Goal: Task Accomplishment & Management: Manage account settings

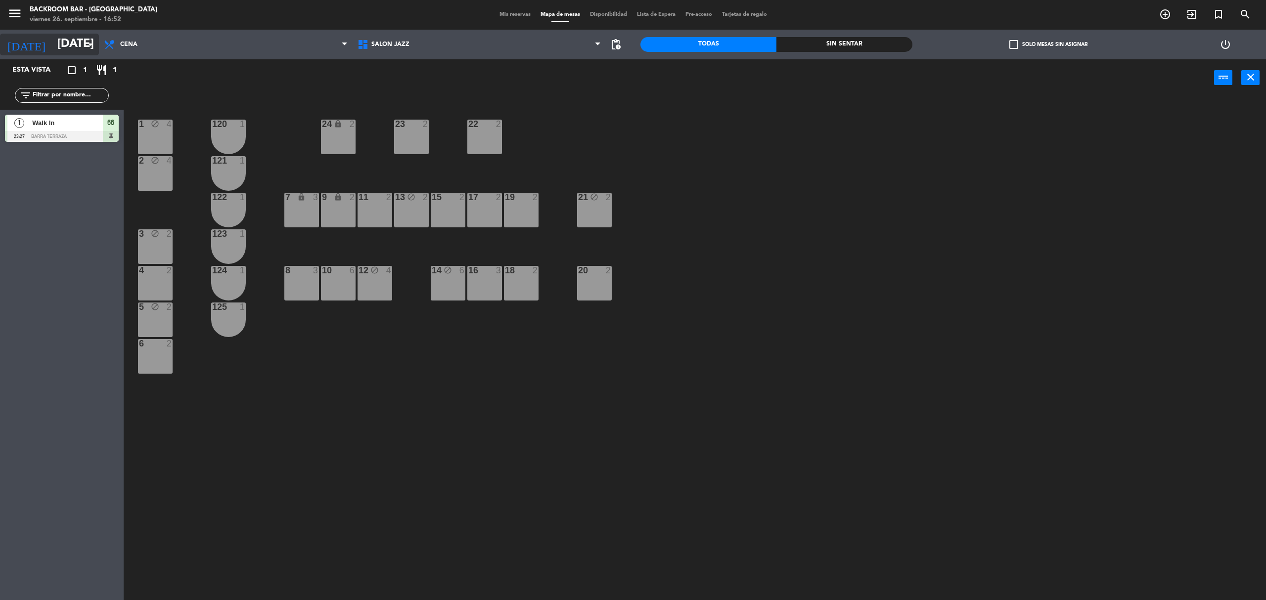
click at [52, 45] on input "[DATE]" at bounding box center [125, 45] width 147 height 24
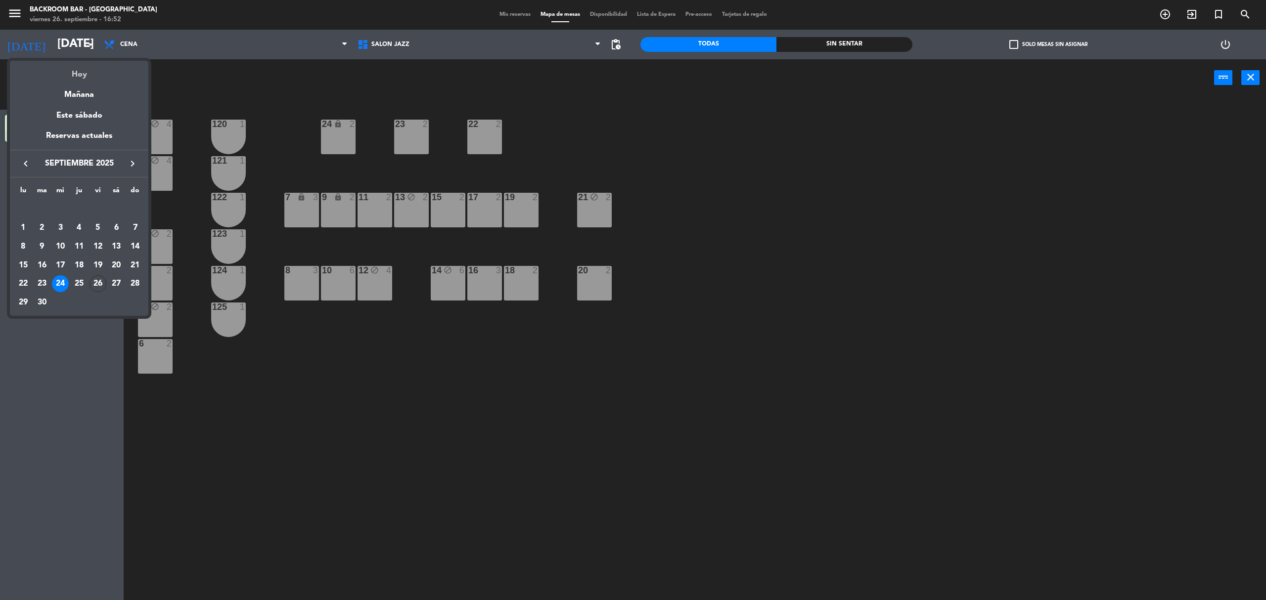
click at [76, 76] on div "Hoy" at bounding box center [79, 71] width 138 height 20
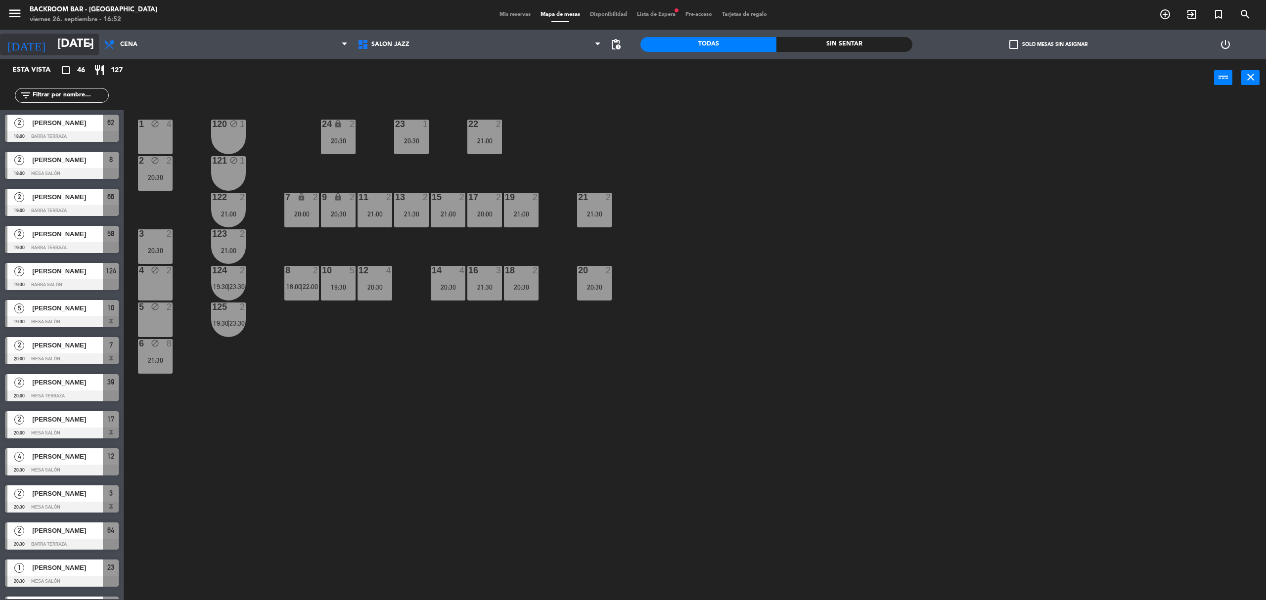
click at [82, 46] on input "[DATE]" at bounding box center [125, 45] width 147 height 24
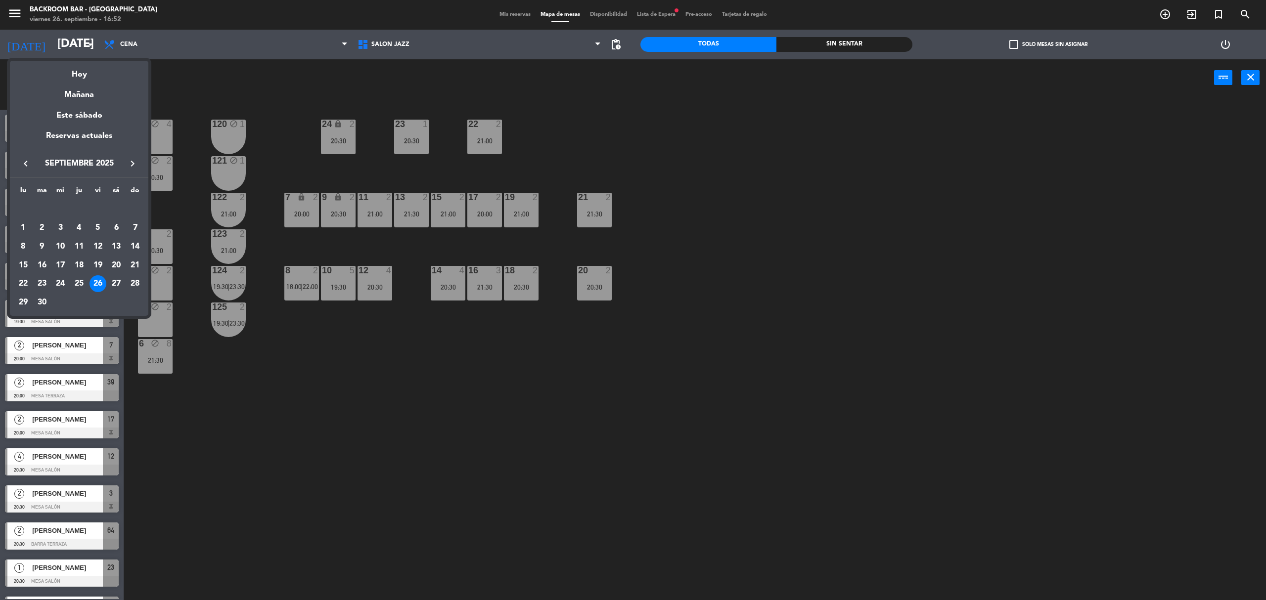
click at [82, 45] on div at bounding box center [633, 300] width 1266 height 600
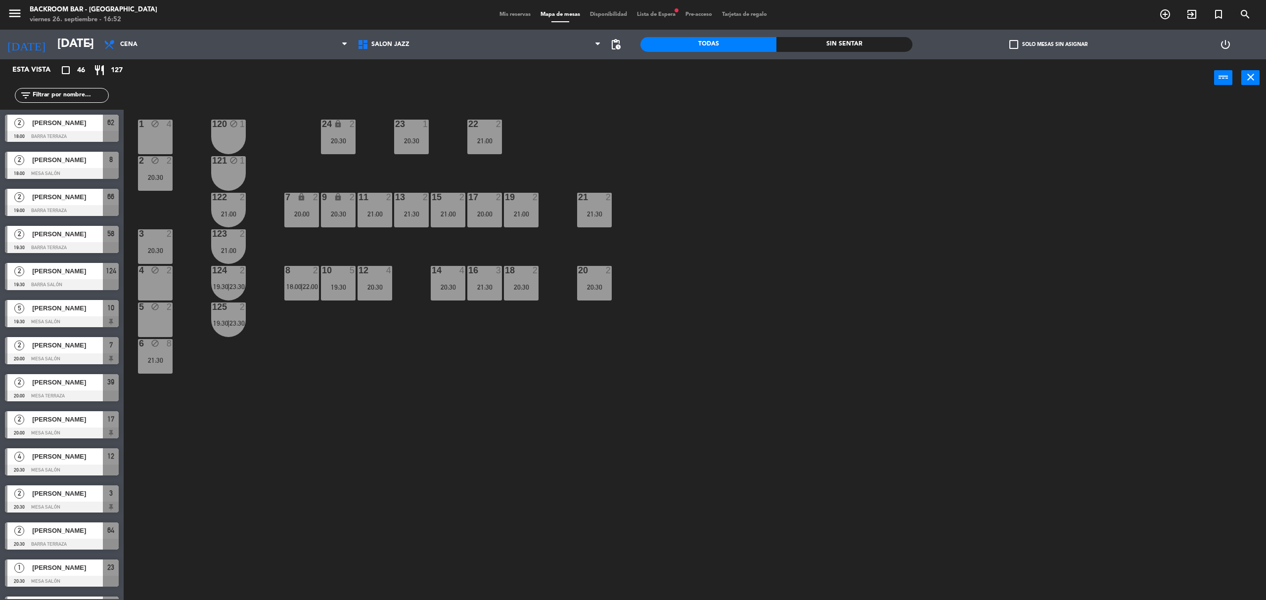
click at [82, 45] on input "[DATE]" at bounding box center [125, 45] width 147 height 24
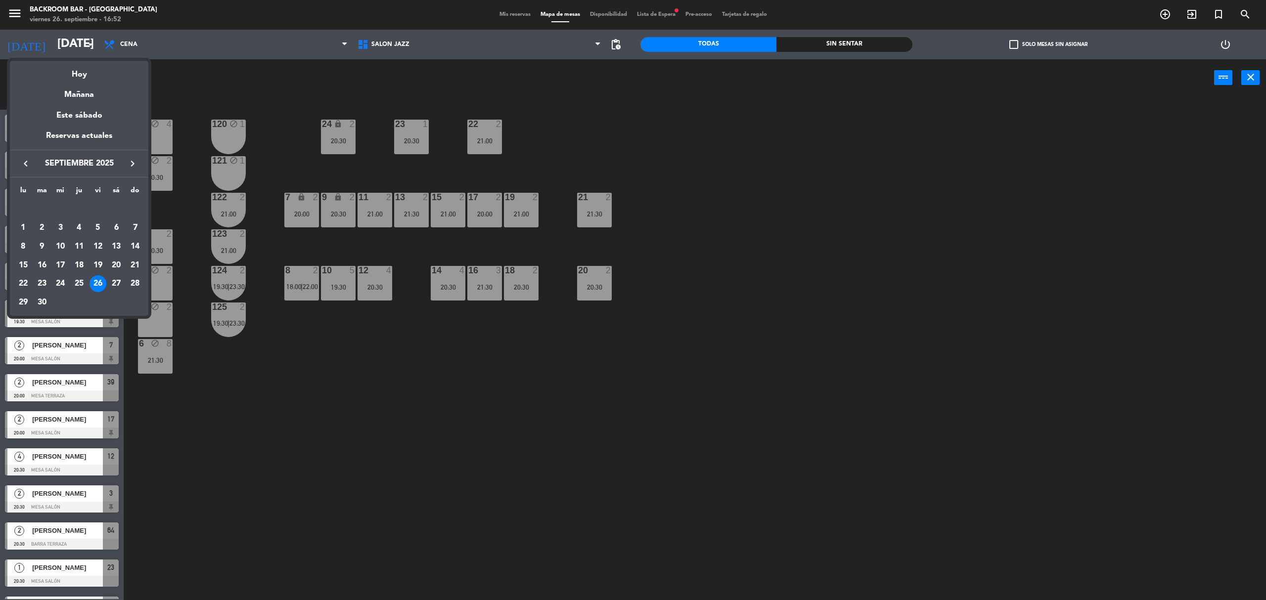
click at [82, 45] on div at bounding box center [633, 300] width 1266 height 600
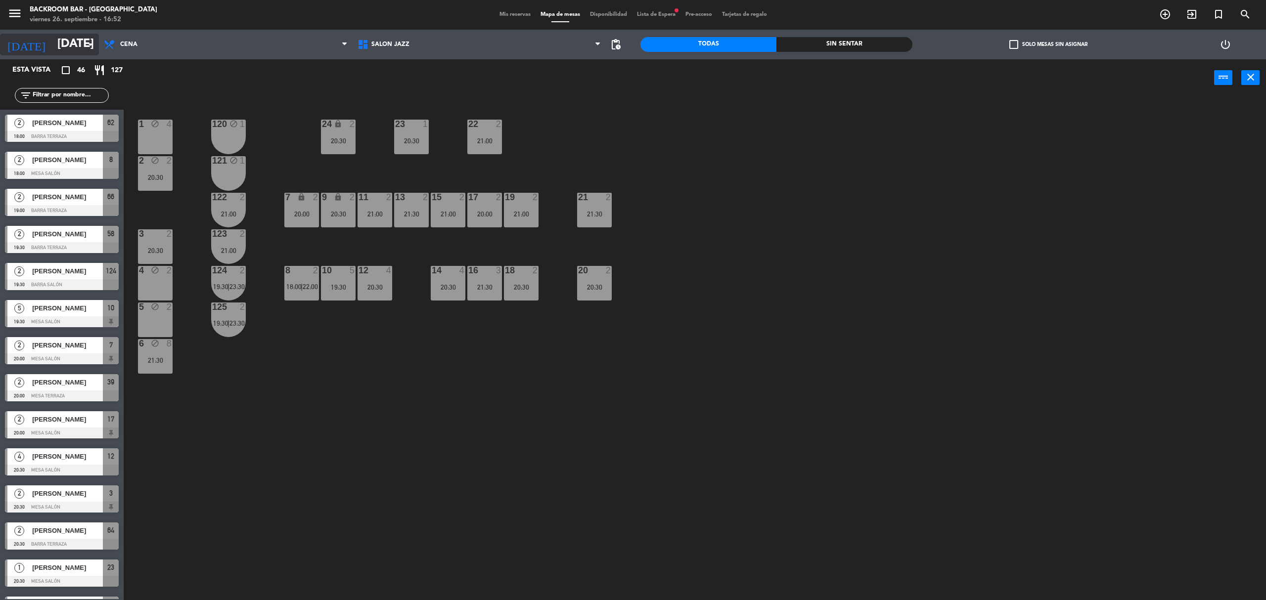
click at [82, 40] on input "[DATE]" at bounding box center [125, 45] width 147 height 24
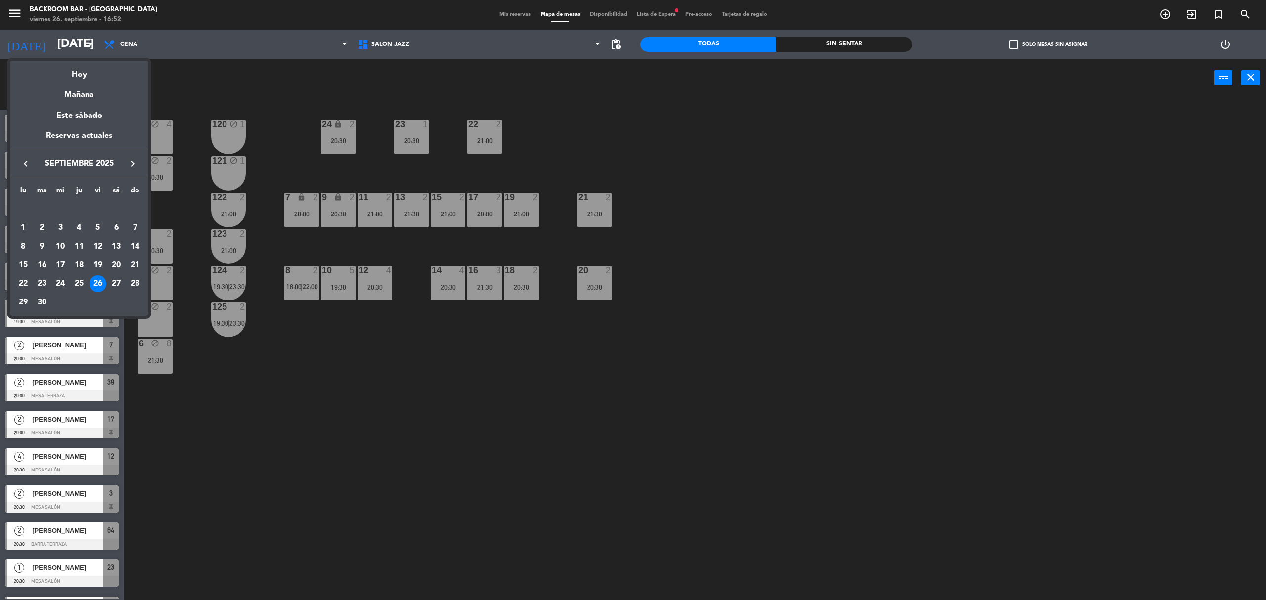
click at [296, 454] on div at bounding box center [633, 300] width 1266 height 600
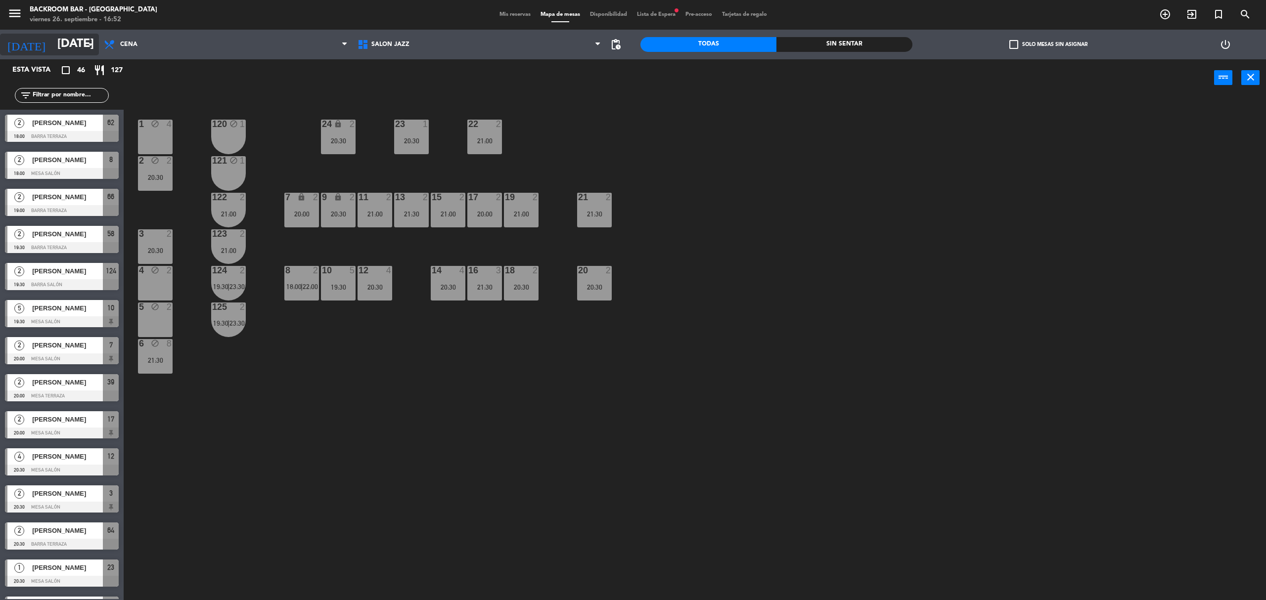
click at [85, 45] on icon "arrow_drop_down" at bounding box center [91, 45] width 12 height 12
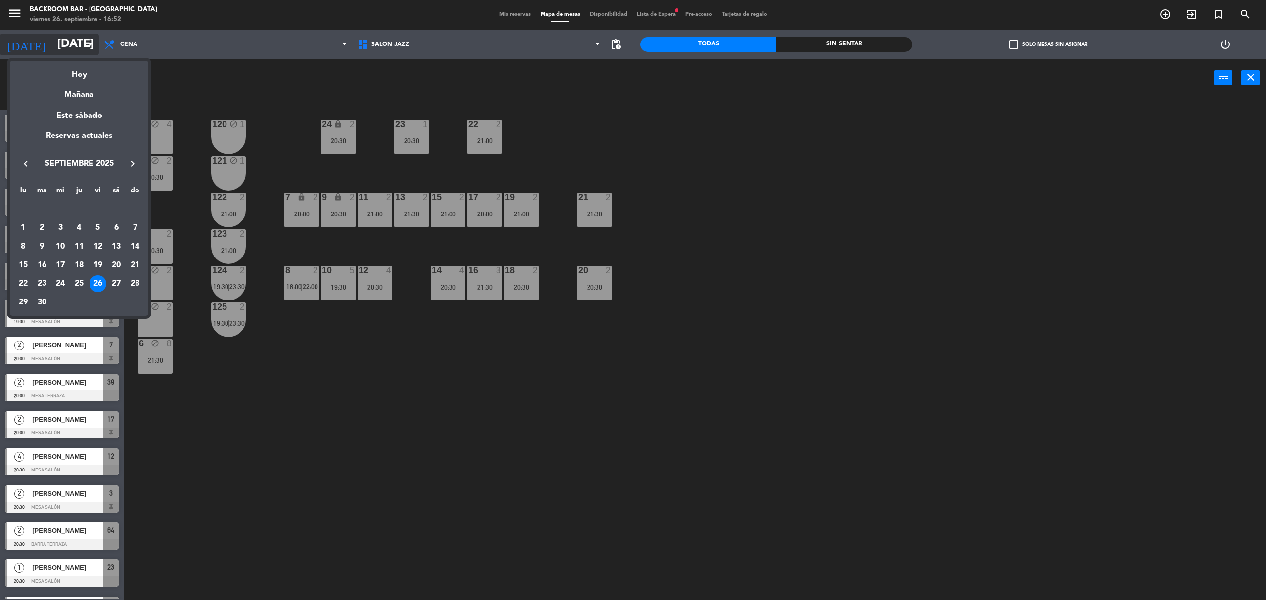
click at [85, 45] on div at bounding box center [633, 300] width 1266 height 600
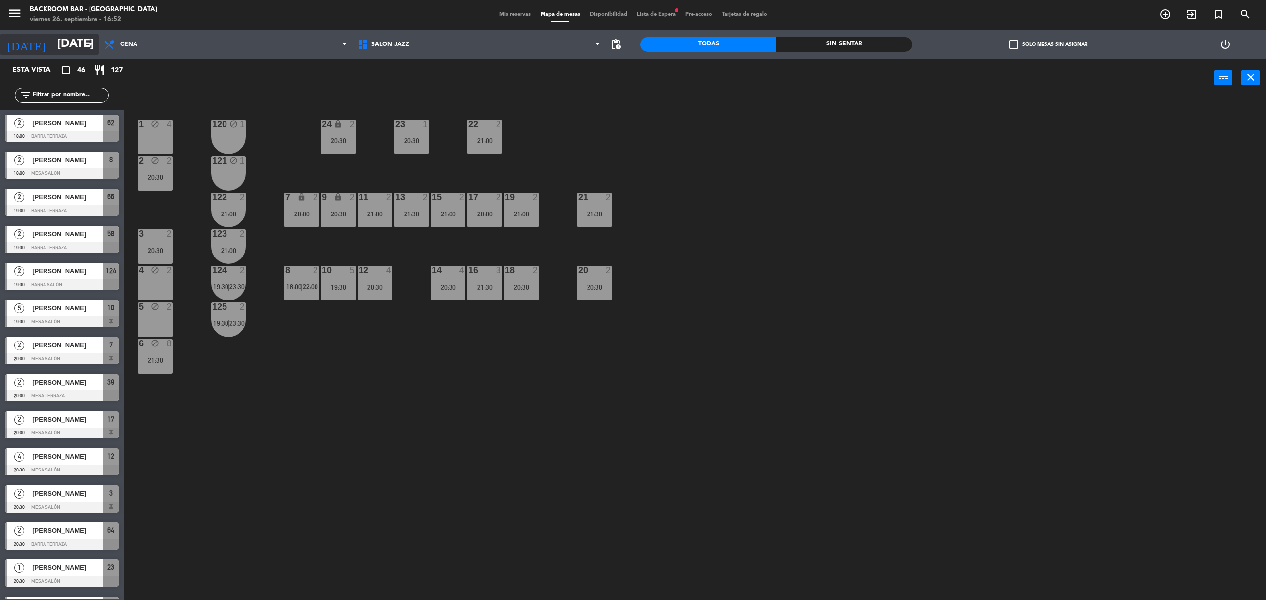
click at [85, 45] on icon "arrow_drop_down" at bounding box center [91, 45] width 12 height 12
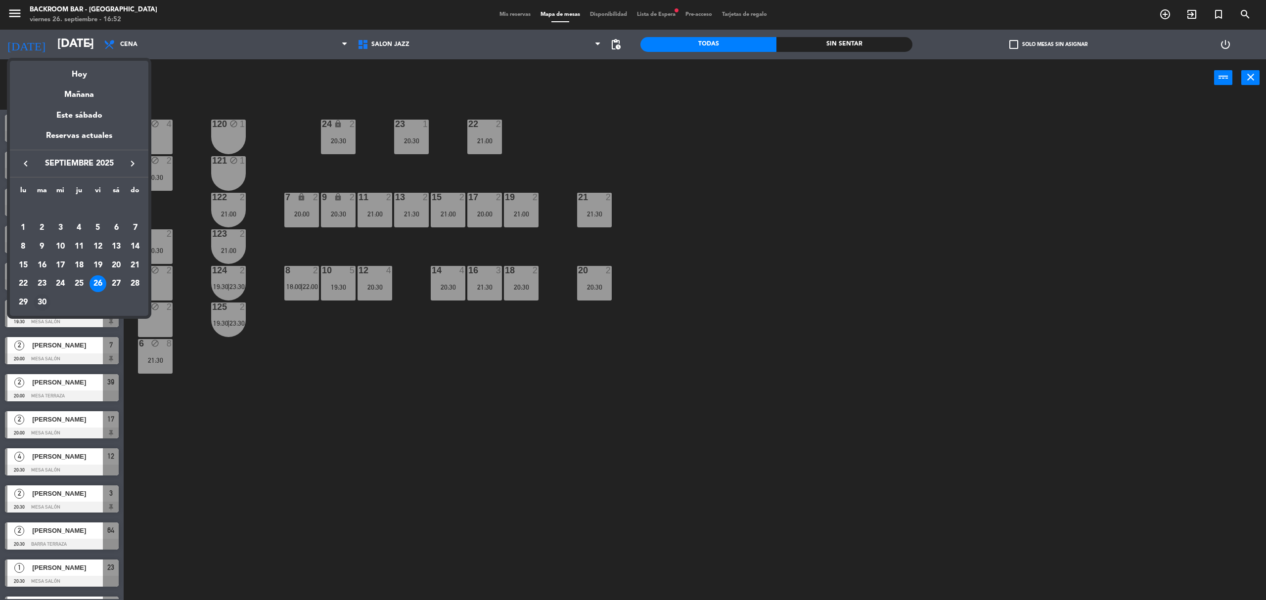
click at [41, 305] on div "30" at bounding box center [42, 302] width 17 height 17
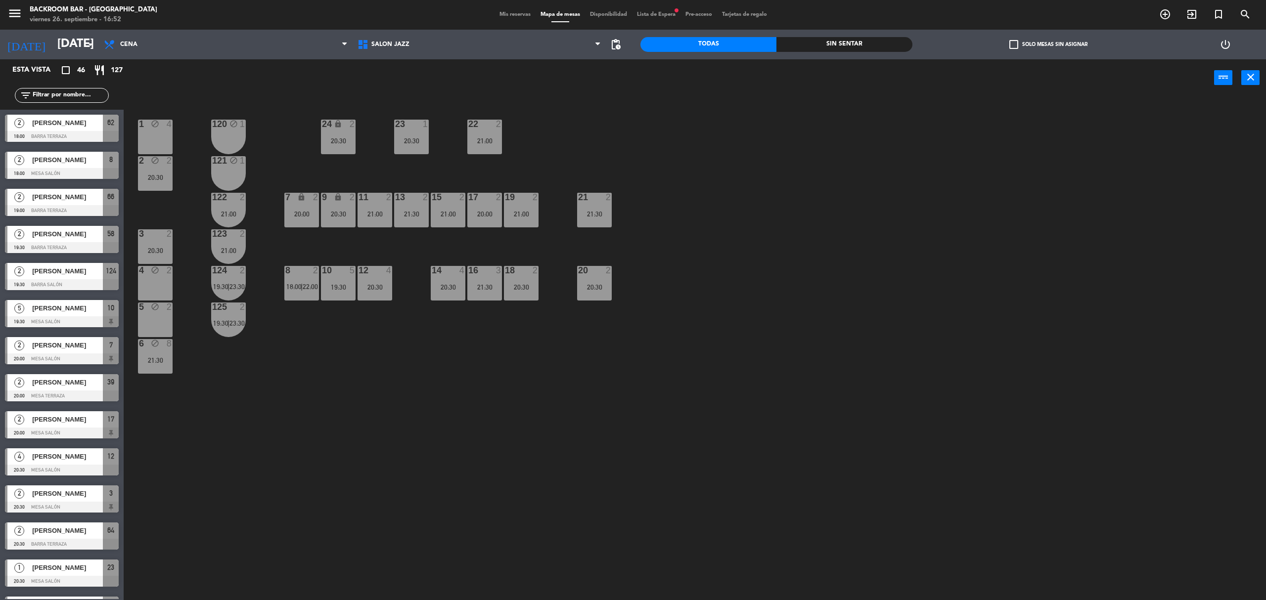
type input "[DATE]"
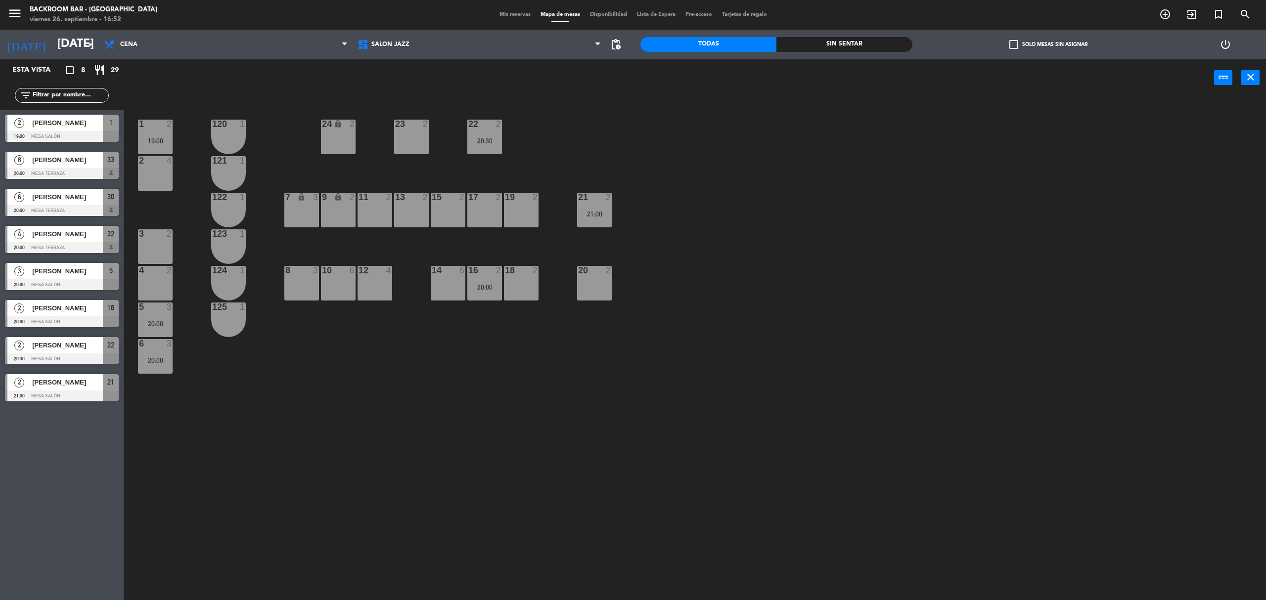
click at [62, 241] on div "[PERSON_NAME]" at bounding box center [67, 234] width 72 height 16
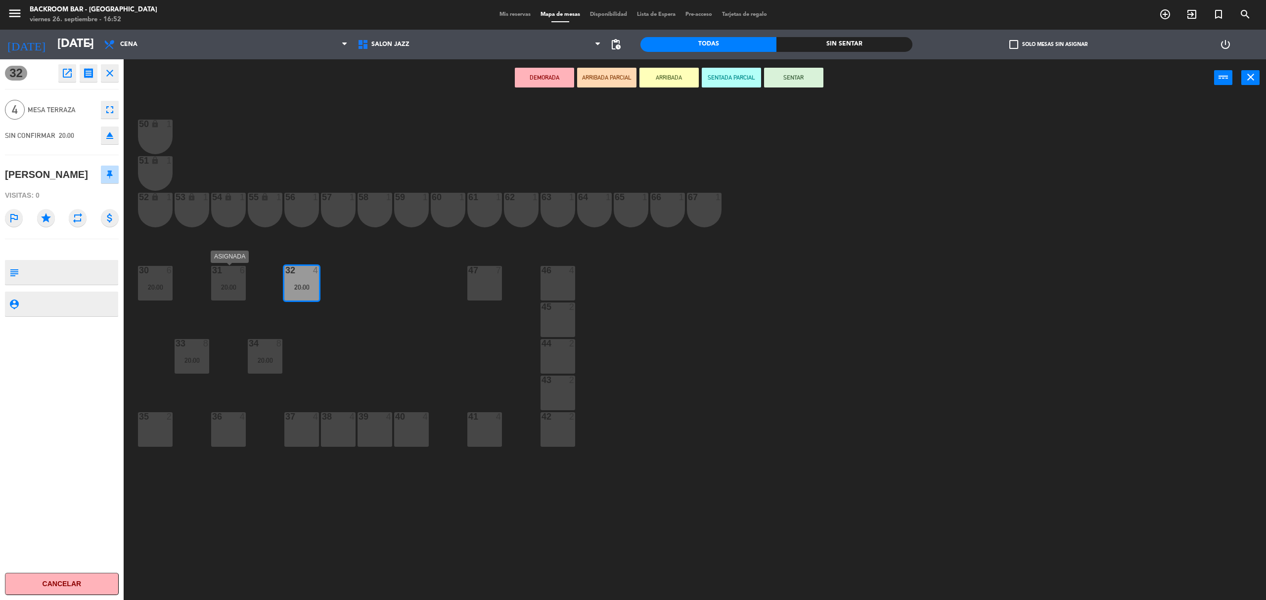
click at [236, 282] on div "31 6 20:00" at bounding box center [228, 283] width 35 height 35
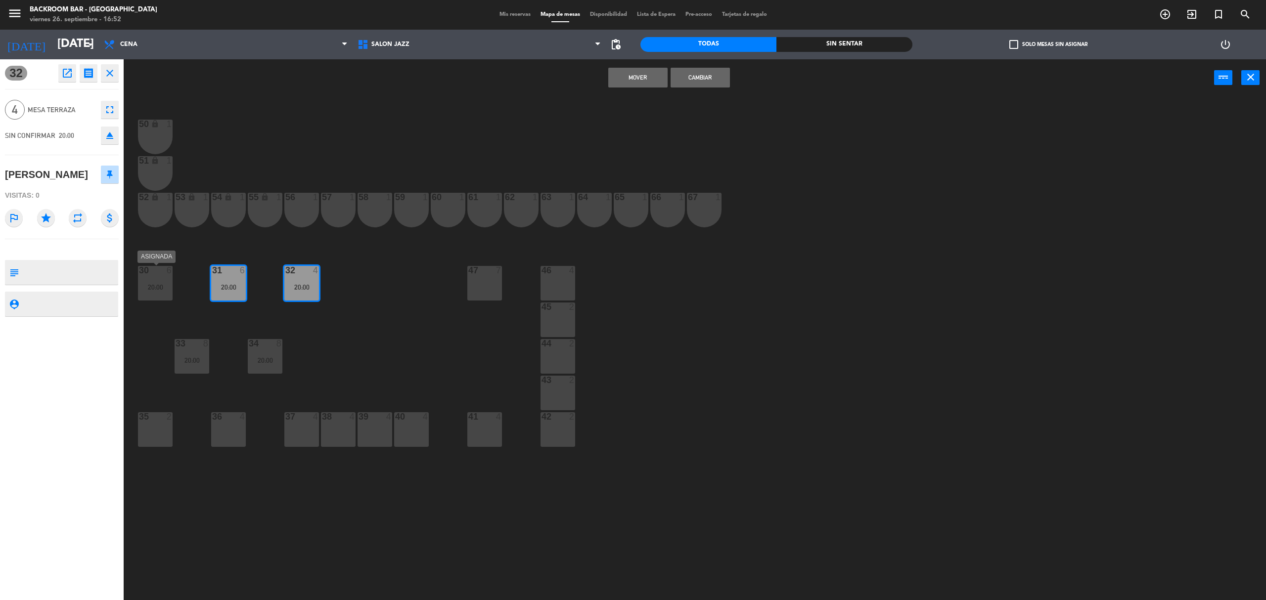
click at [149, 291] on div "30 6 20:00" at bounding box center [155, 283] width 35 height 35
click at [379, 294] on div "50 lock 1 51 lock 1 52 lock 1 53 lock 1 54 lock 1 55 lock 1 56 1 61 1 63 1 62 1…" at bounding box center [700, 354] width 1129 height 504
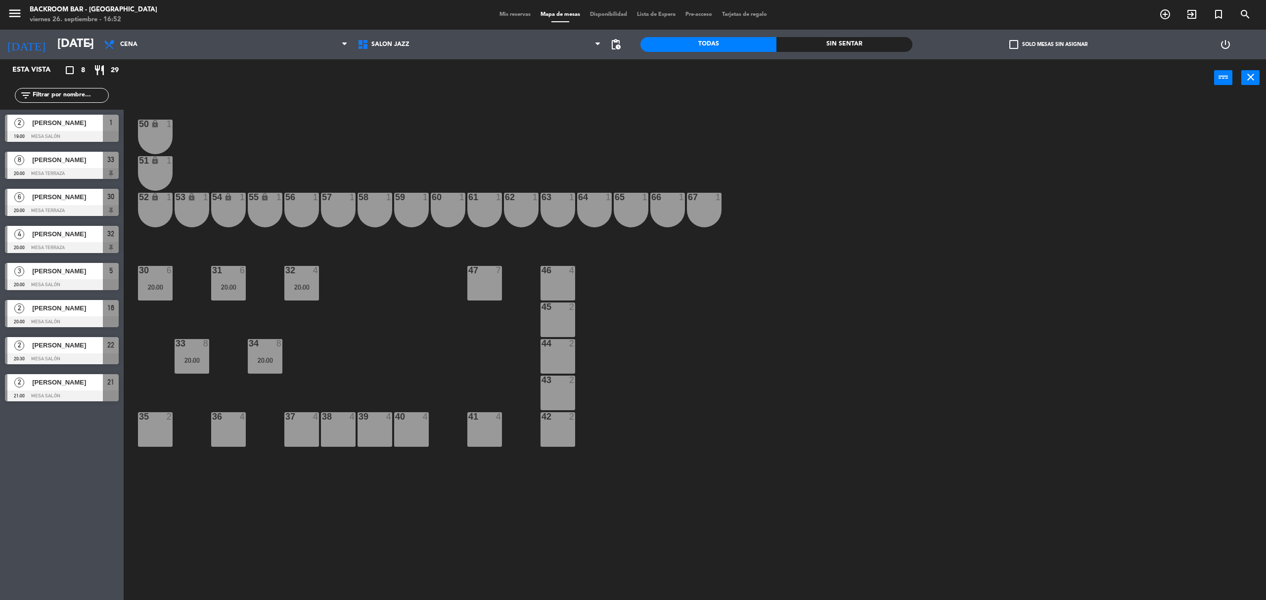
click at [268, 370] on div "34 8 20:00" at bounding box center [265, 356] width 35 height 35
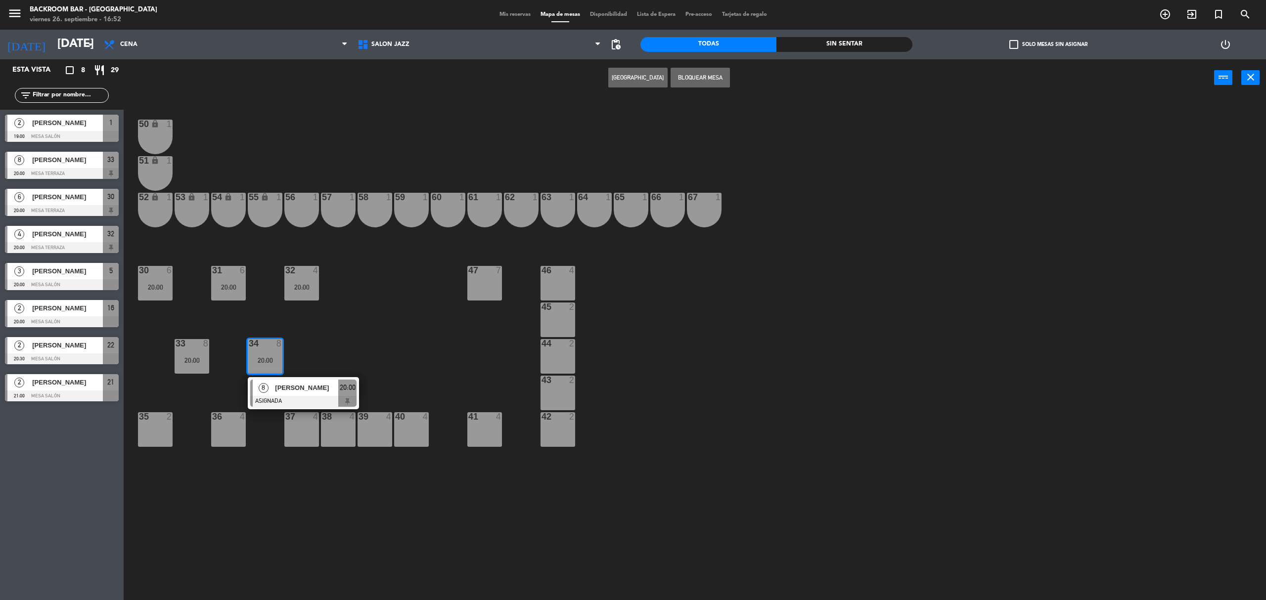
click at [355, 336] on div "50 lock 1 51 lock 1 52 lock 1 53 lock 1 54 lock 1 55 lock 1 56 1 61 1 63 1 62 1…" at bounding box center [700, 354] width 1129 height 504
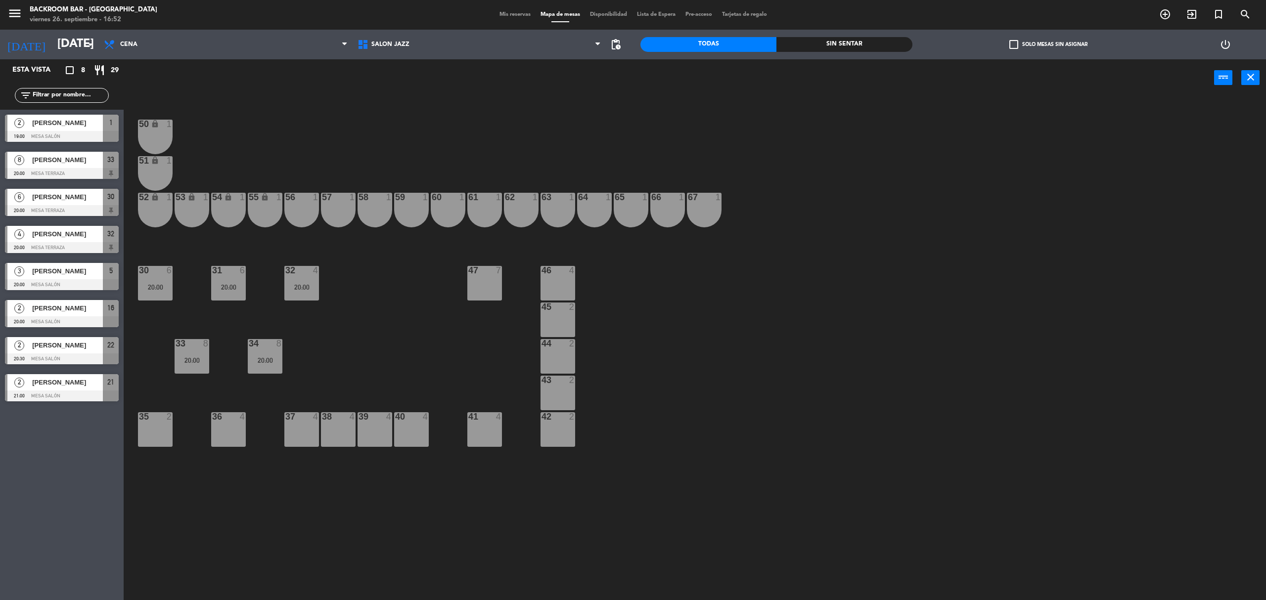
click at [194, 360] on div "20:00" at bounding box center [192, 360] width 35 height 7
drag, startPoint x: 335, startPoint y: 340, endPoint x: 198, endPoint y: 337, distance: 137.5
click at [333, 341] on div "50 lock 1 51 lock 1 52 lock 1 53 lock 1 54 lock 1 55 lock 1 56 1 61 1 63 1 62 1…" at bounding box center [700, 354] width 1129 height 504
click at [157, 288] on div "20:00" at bounding box center [155, 287] width 35 height 7
drag, startPoint x: 360, startPoint y: 312, endPoint x: 228, endPoint y: 303, distance: 132.8
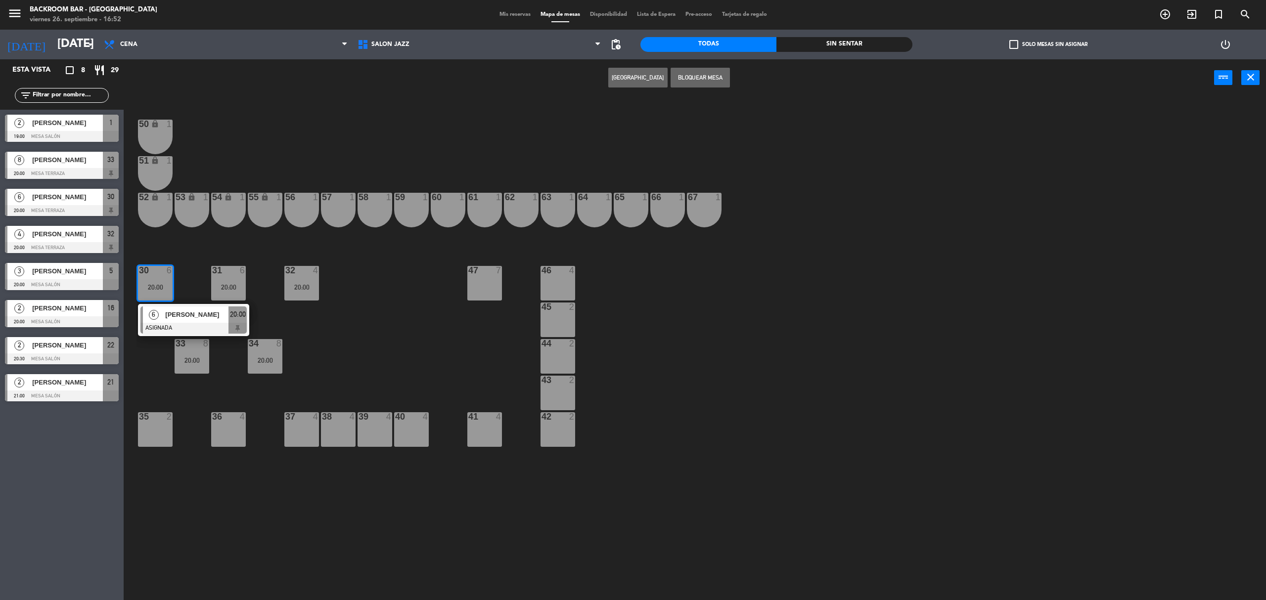
click at [356, 311] on div "50 lock 1 51 lock 1 52 lock 1 53 lock 1 54 lock 1 55 lock 1 56 1 61 1 63 1 62 1…" at bounding box center [700, 354] width 1129 height 504
click at [235, 293] on div "31 6 20:00" at bounding box center [228, 283] width 35 height 35
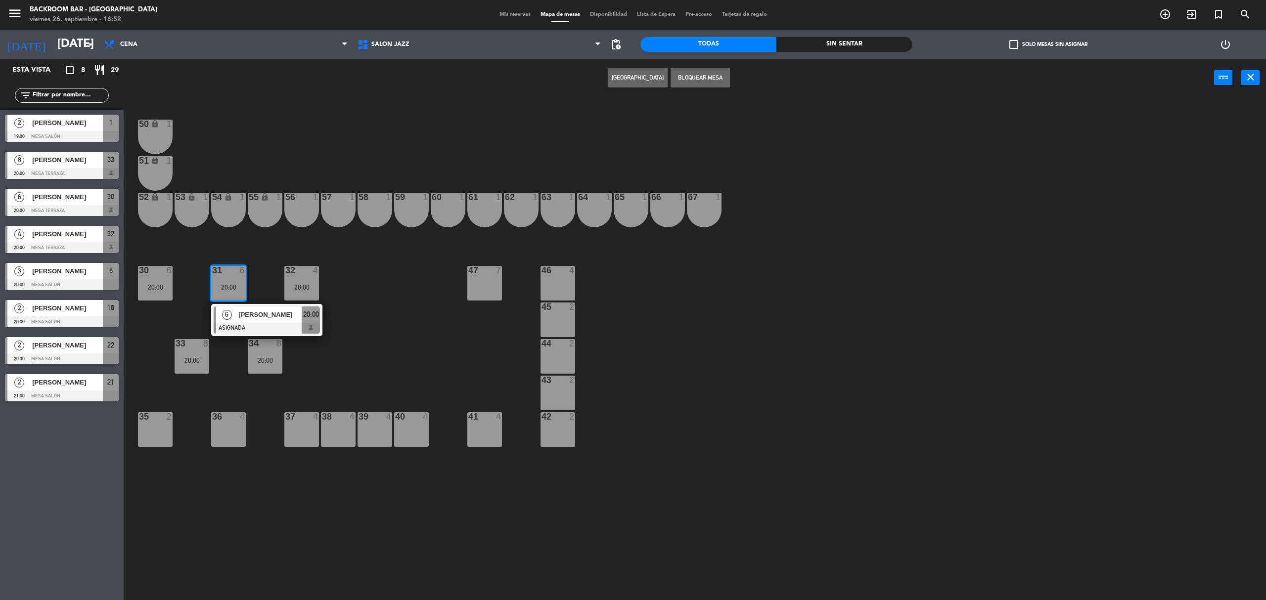
click at [371, 291] on div "50 lock 1 51 lock 1 52 lock 1 53 lock 1 54 lock 1 55 lock 1 56 1 61 1 63 1 62 1…" at bounding box center [700, 354] width 1129 height 504
click at [305, 281] on div "32 4 20:00" at bounding box center [301, 283] width 35 height 35
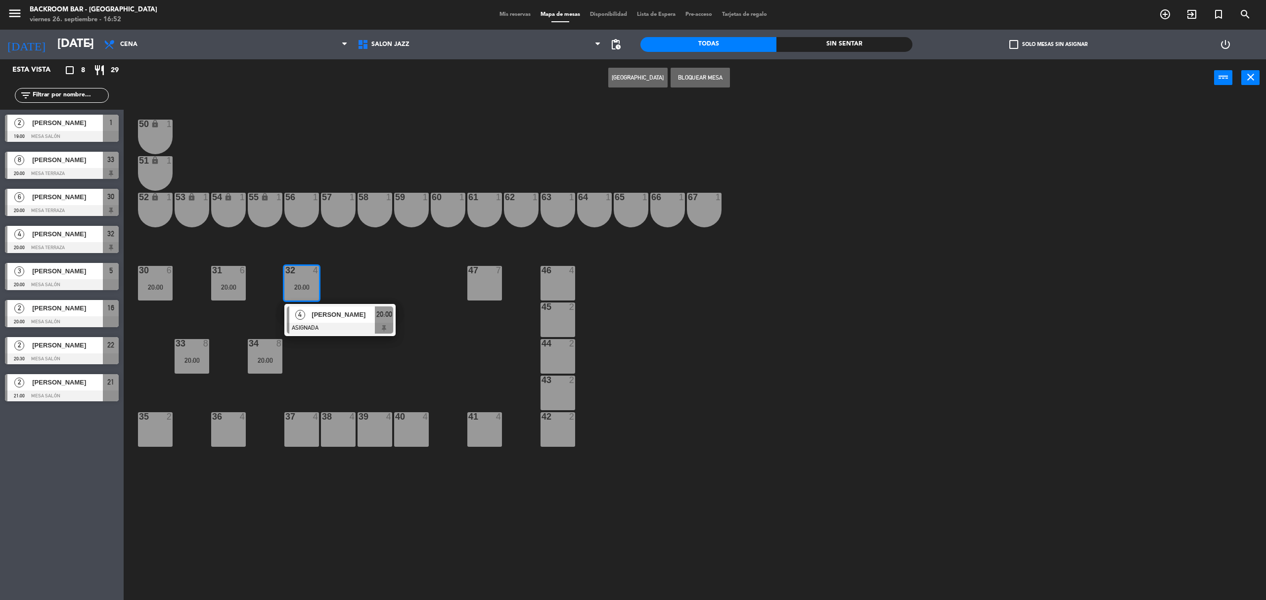
click at [412, 297] on div "50 lock 1 51 lock 1 52 lock 1 53 lock 1 54 lock 1 55 lock 1 56 1 61 1 63 1 62 1…" at bounding box center [700, 354] width 1129 height 504
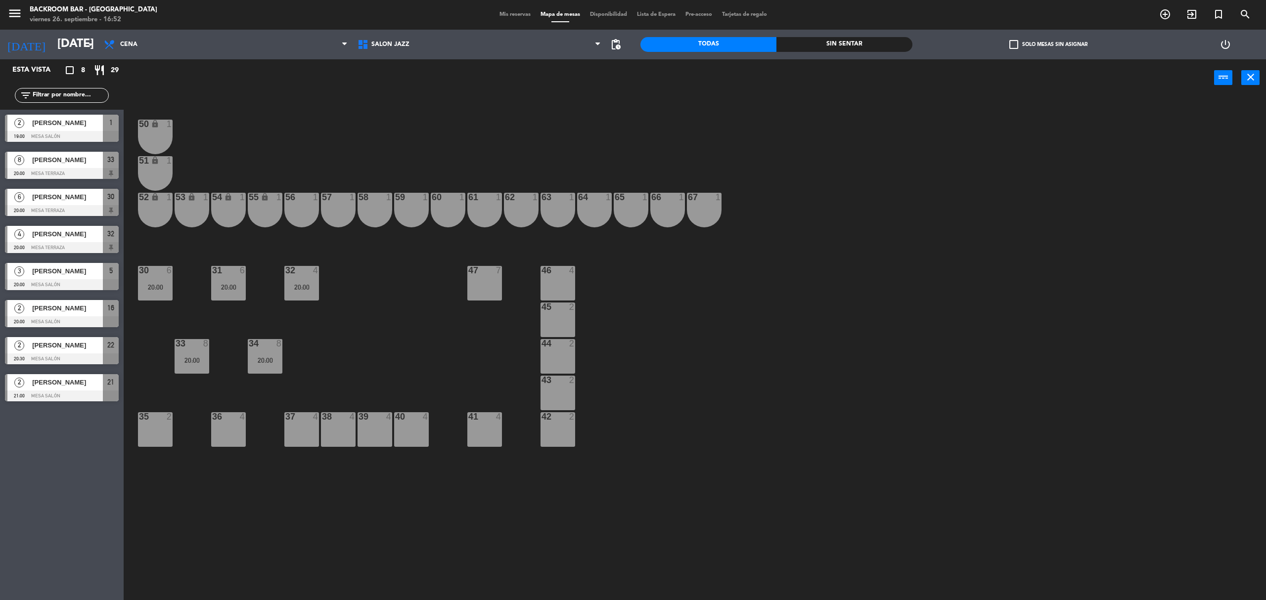
click at [269, 355] on div "34 8 20:00" at bounding box center [265, 356] width 35 height 35
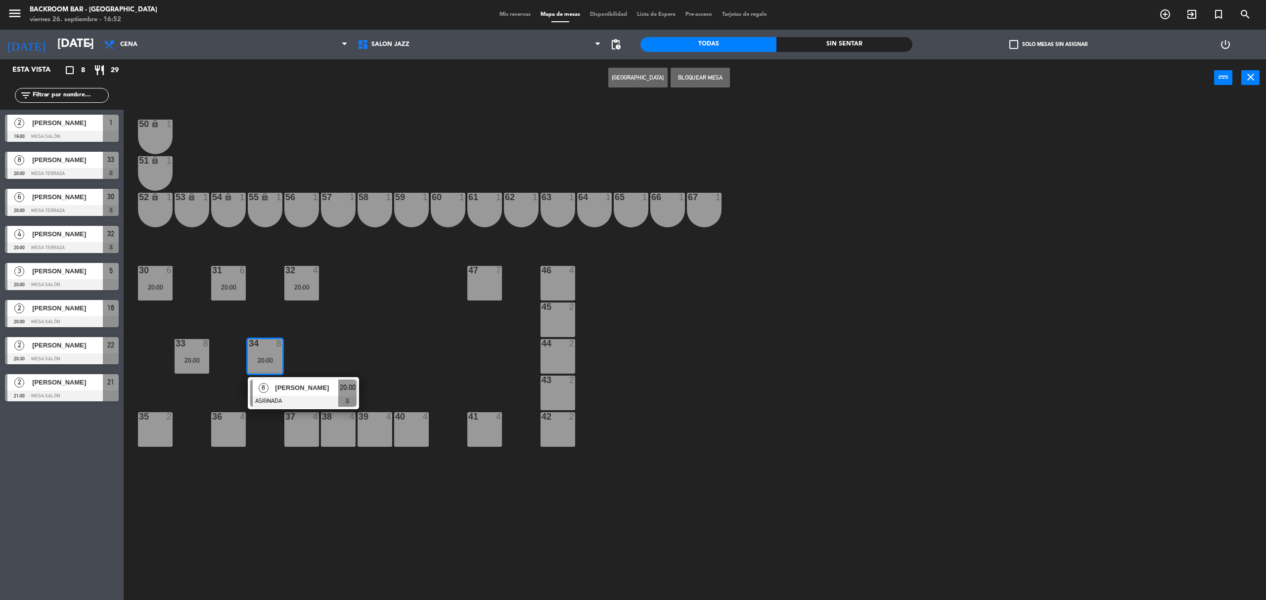
click at [307, 397] on div "8 [PERSON_NAME] ASIGNADA 20:00" at bounding box center [303, 393] width 126 height 32
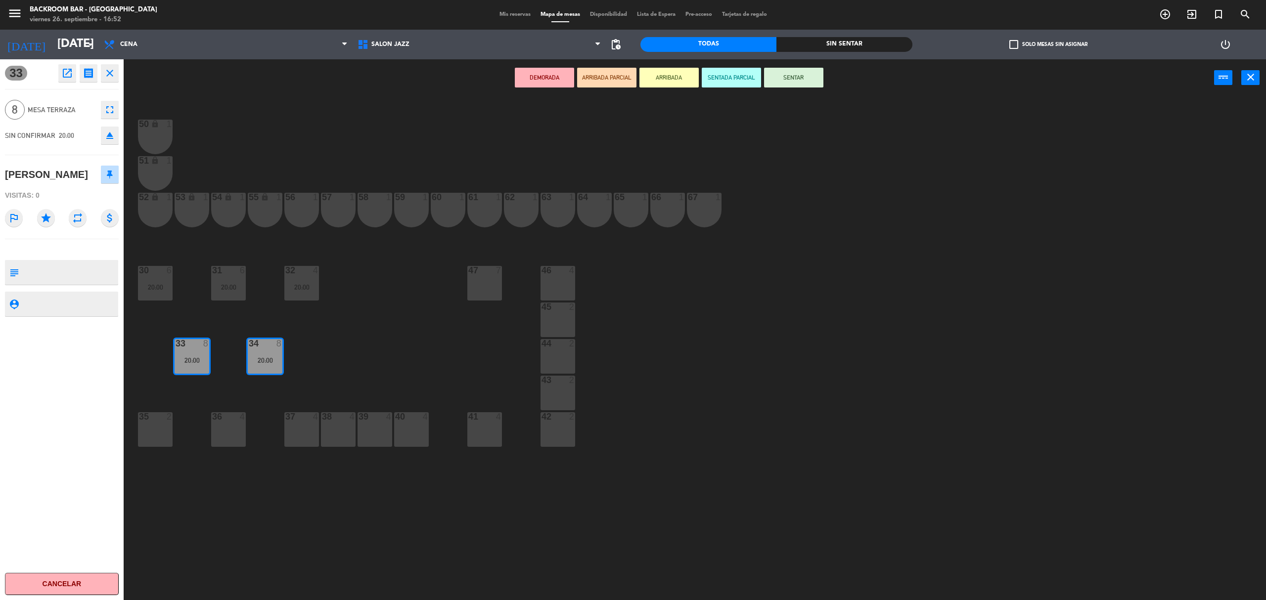
click at [109, 70] on icon "close" at bounding box center [110, 73] width 12 height 12
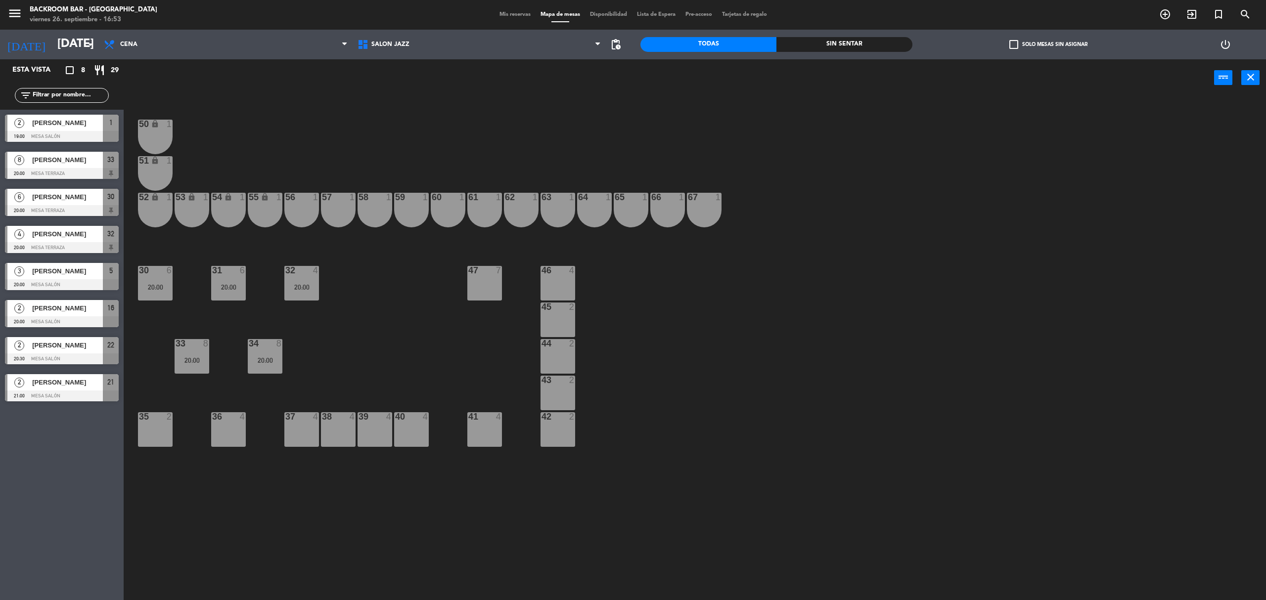
drag, startPoint x: 185, startPoint y: 365, endPoint x: 186, endPoint y: 358, distance: 6.5
click at [184, 360] on div "33 8 20:00" at bounding box center [192, 356] width 35 height 35
click at [228, 392] on div "8 [PERSON_NAME] ASIGNADA 20:00" at bounding box center [230, 393] width 126 height 32
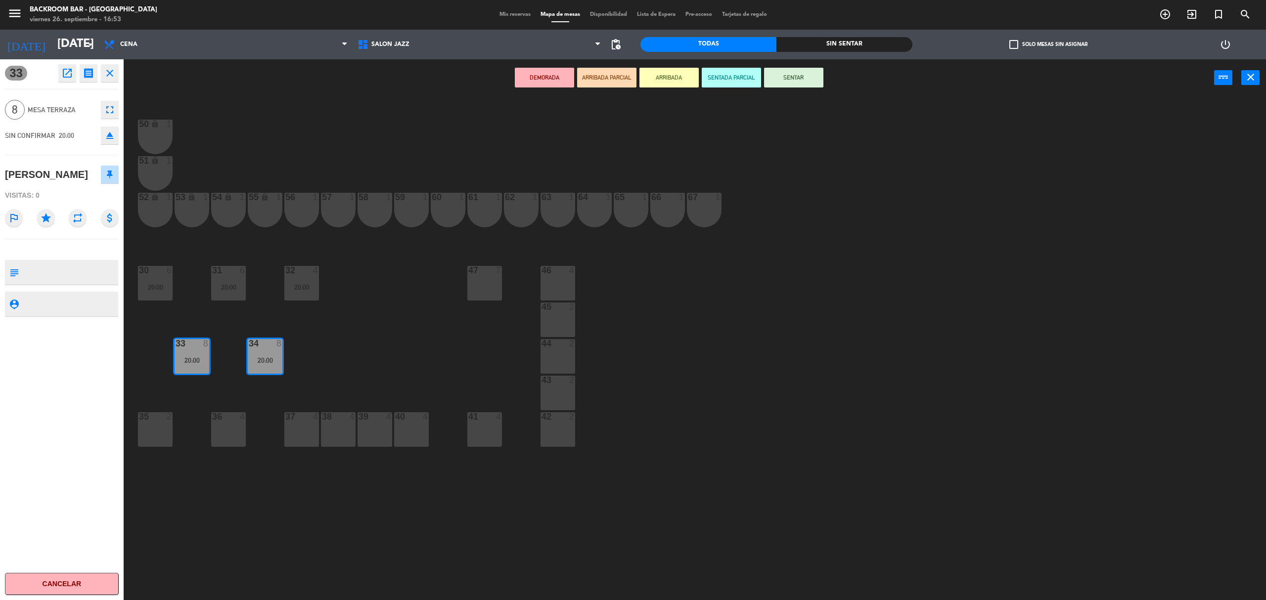
click at [63, 74] on icon "open_in_new" at bounding box center [67, 73] width 12 height 12
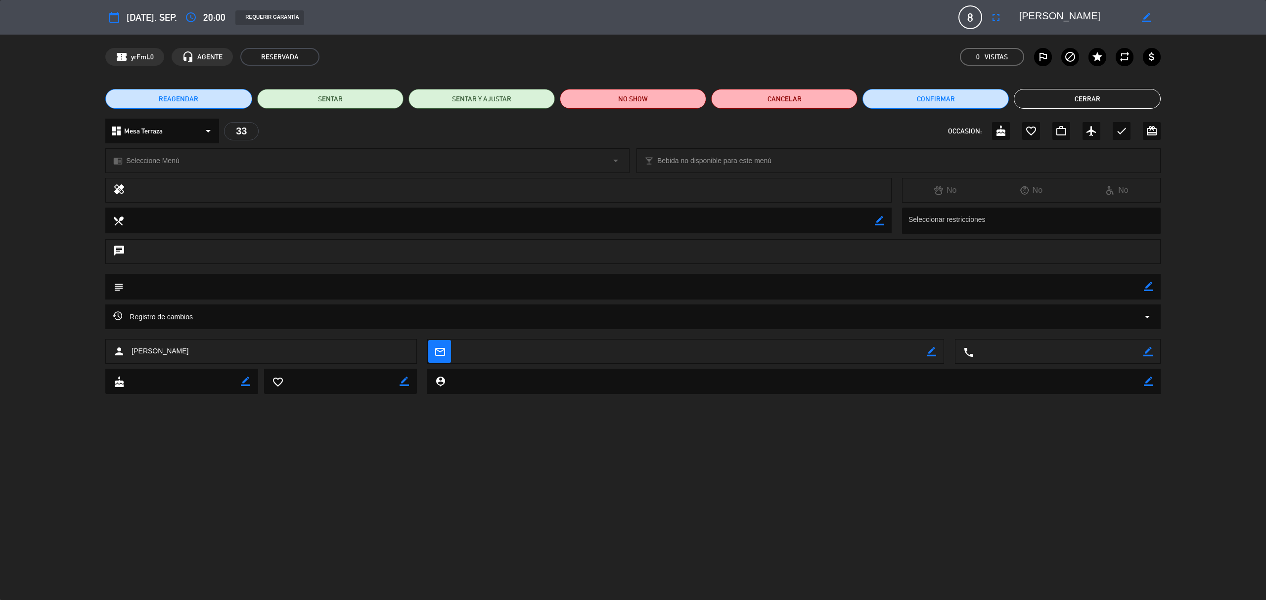
click at [1149, 288] on icon "border_color" at bounding box center [1148, 286] width 9 height 9
type textarea "Mesa Jetsmart, aplicar 20%"
click at [1148, 289] on icon at bounding box center [1148, 286] width 9 height 9
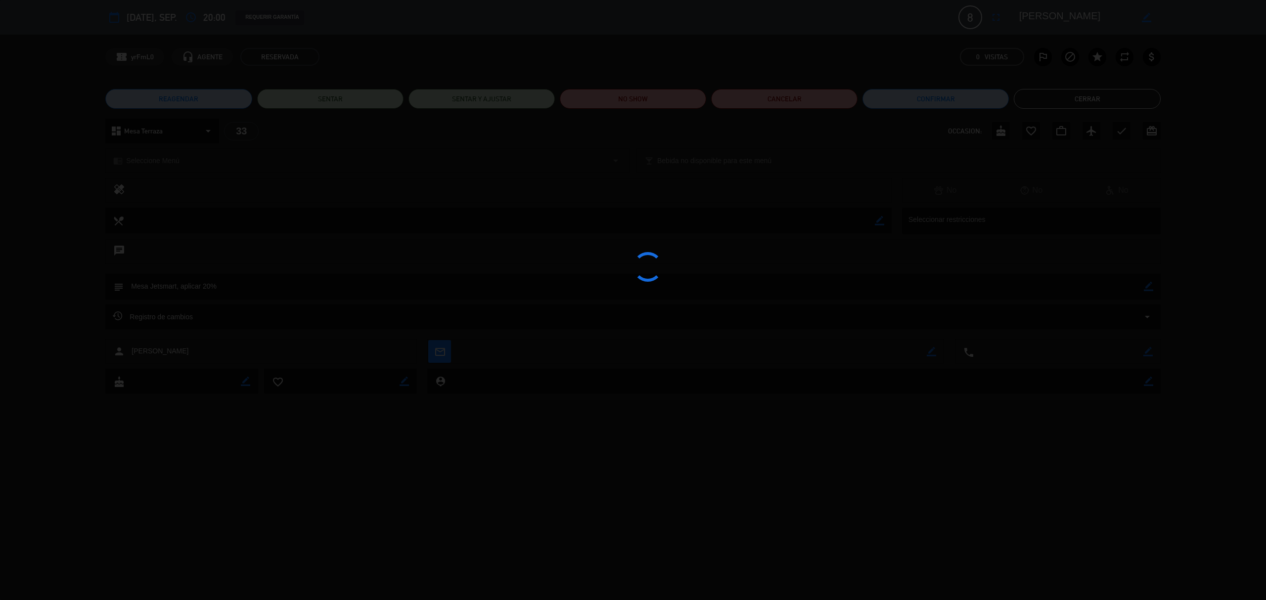
type textarea "Mesa Jetsmart, aplicar 20%"
